Goal: Entertainment & Leisure: Browse casually

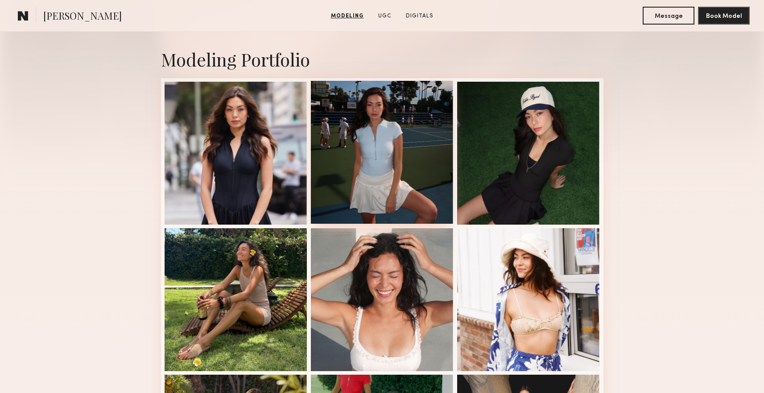
scroll to position [176, 0]
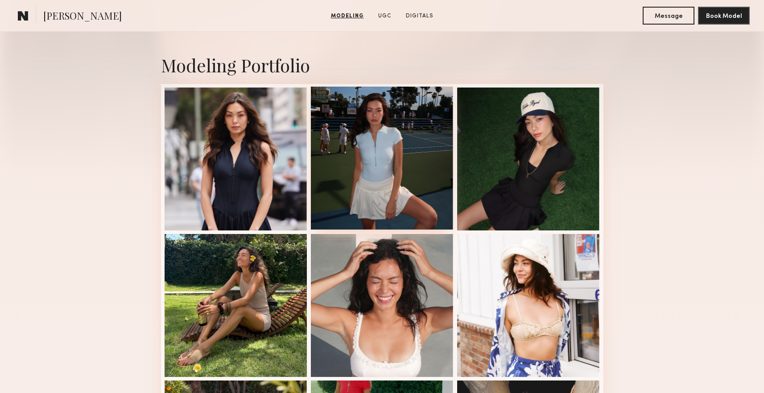
click at [376, 184] on div at bounding box center [382, 158] width 143 height 143
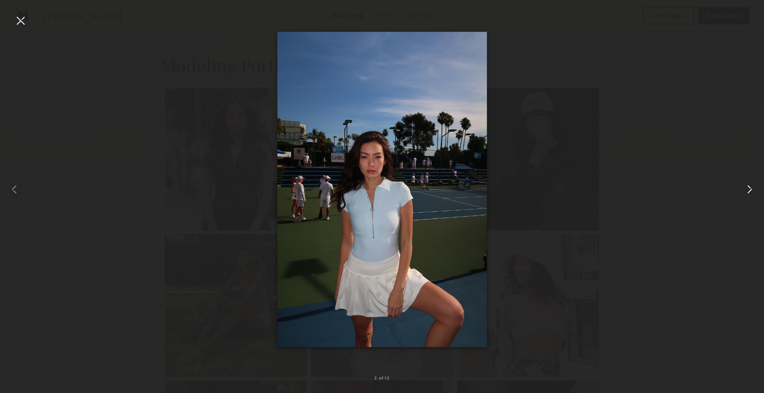
click at [744, 194] on common-icon at bounding box center [750, 189] width 14 height 14
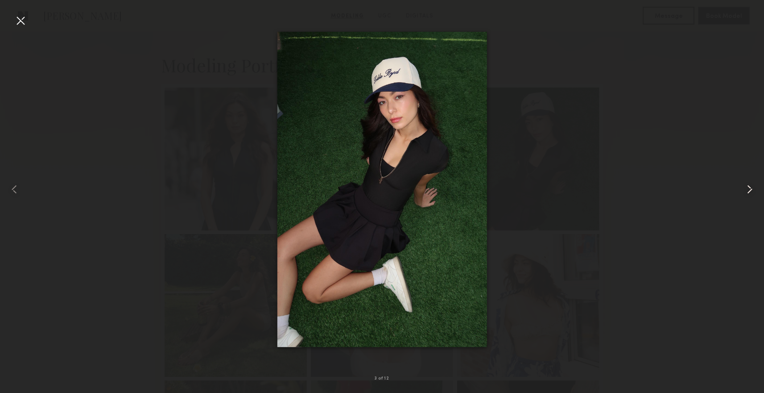
click at [744, 194] on common-icon at bounding box center [750, 189] width 14 height 14
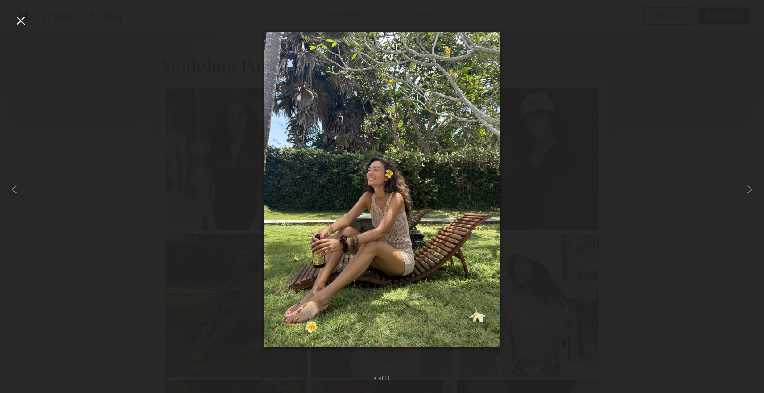
scroll to position [634, 0]
click at [134, 151] on div at bounding box center [382, 189] width 764 height 350
click at [194, 267] on div at bounding box center [382, 189] width 764 height 350
click at [26, 17] on div at bounding box center [20, 20] width 14 height 14
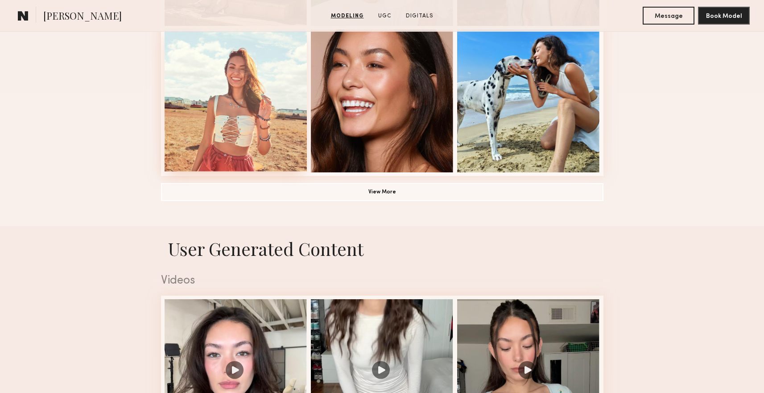
scroll to position [520, 0]
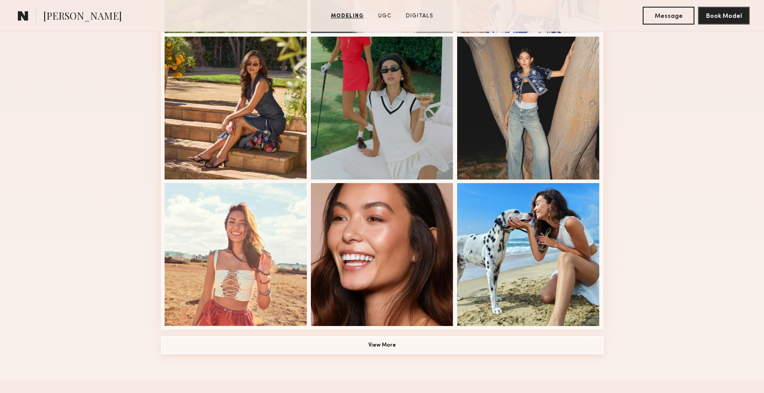
click at [371, 342] on button "View More" at bounding box center [382, 345] width 442 height 18
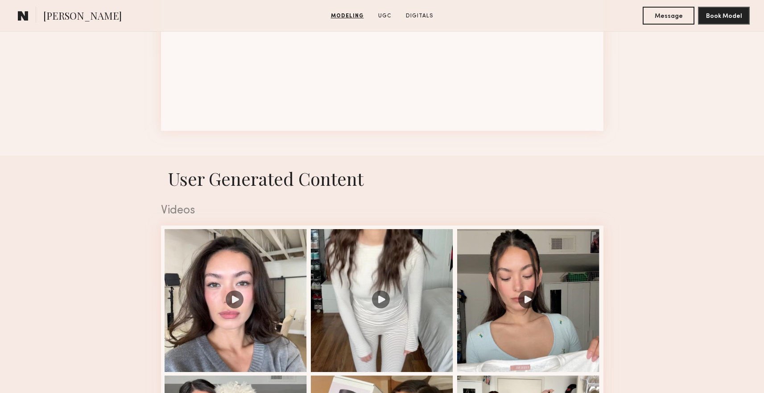
scroll to position [1383, 0]
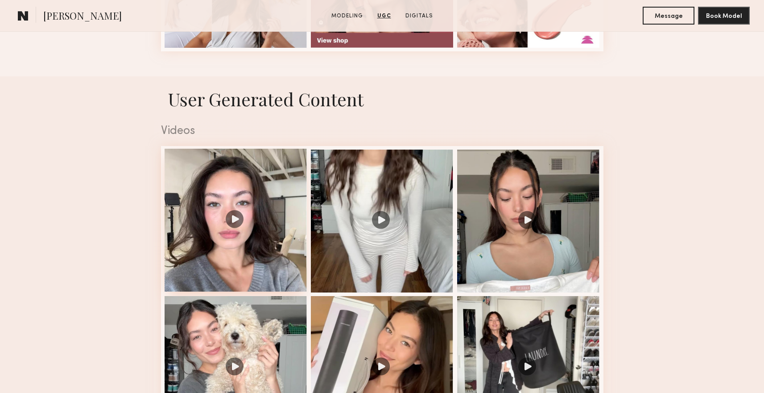
click at [274, 218] on div at bounding box center [236, 220] width 143 height 143
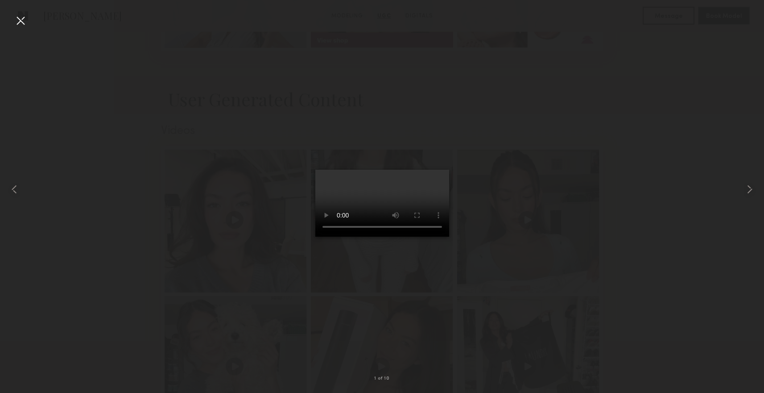
click at [315, 236] on video at bounding box center [382, 203] width 134 height 67
click at [18, 21] on div at bounding box center [20, 20] width 14 height 14
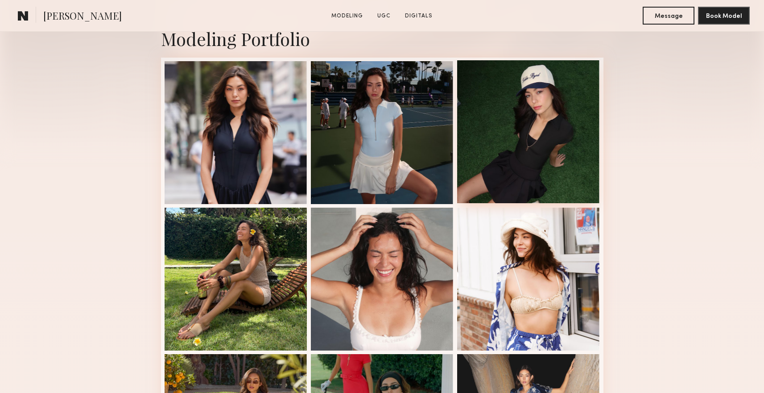
scroll to position [248, 0]
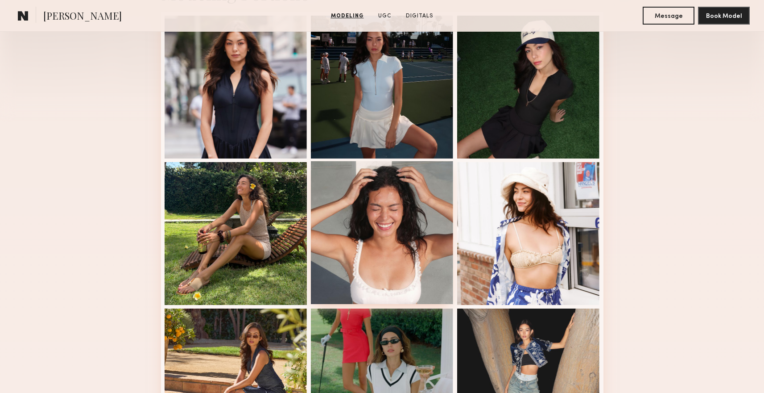
click at [400, 239] on div at bounding box center [382, 232] width 143 height 143
